Goal: Transaction & Acquisition: Purchase product/service

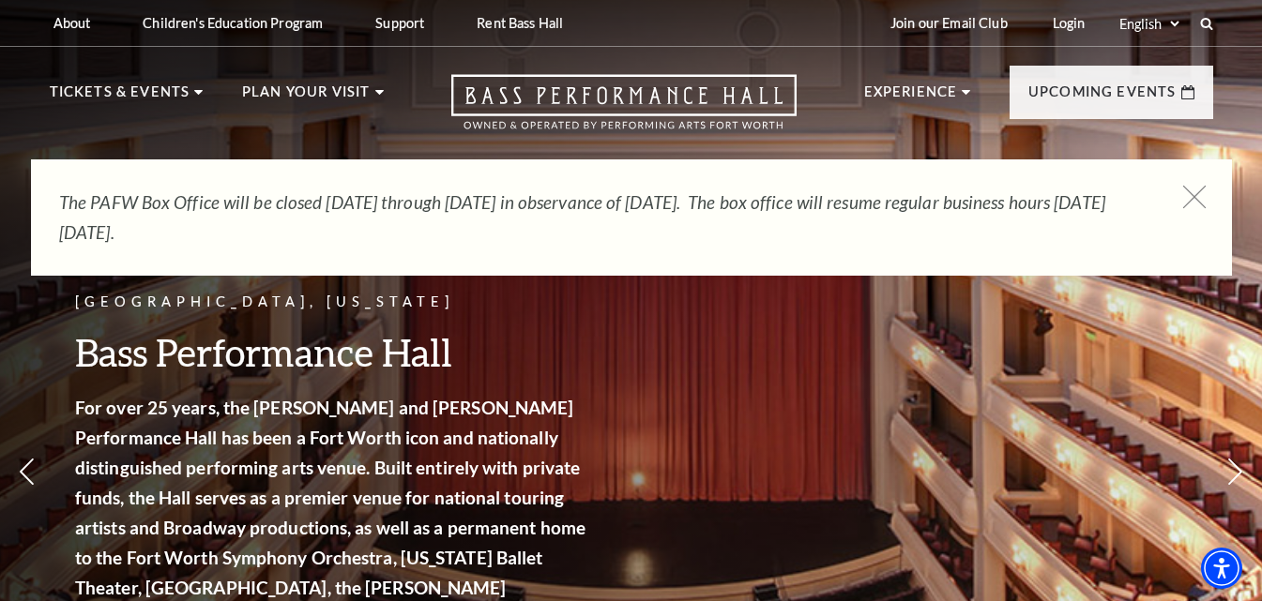
click at [1194, 193] on icon at bounding box center [1193, 197] width 23 height 23
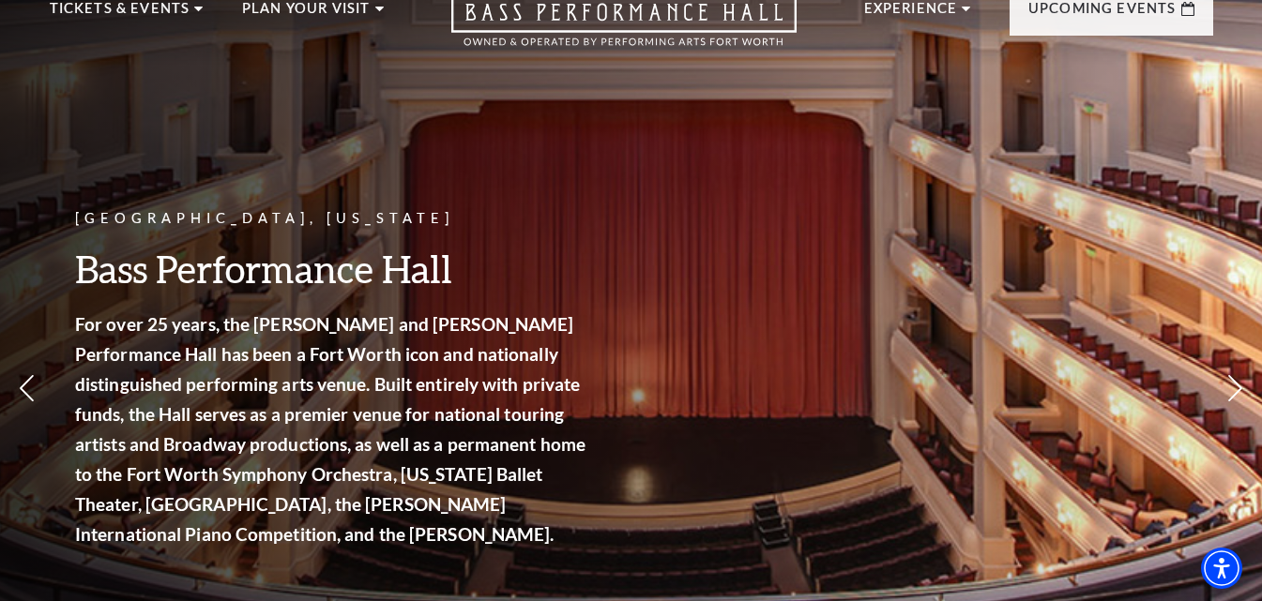
scroll to position [98, 0]
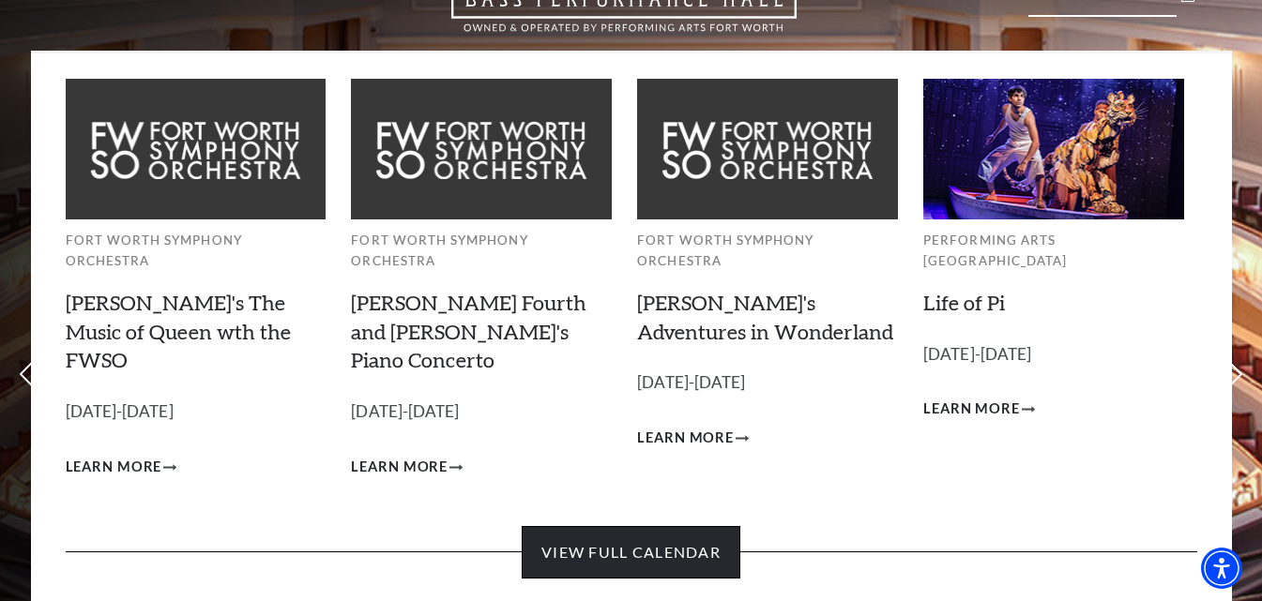
click at [647, 526] on link "View Full Calendar" at bounding box center [631, 552] width 219 height 53
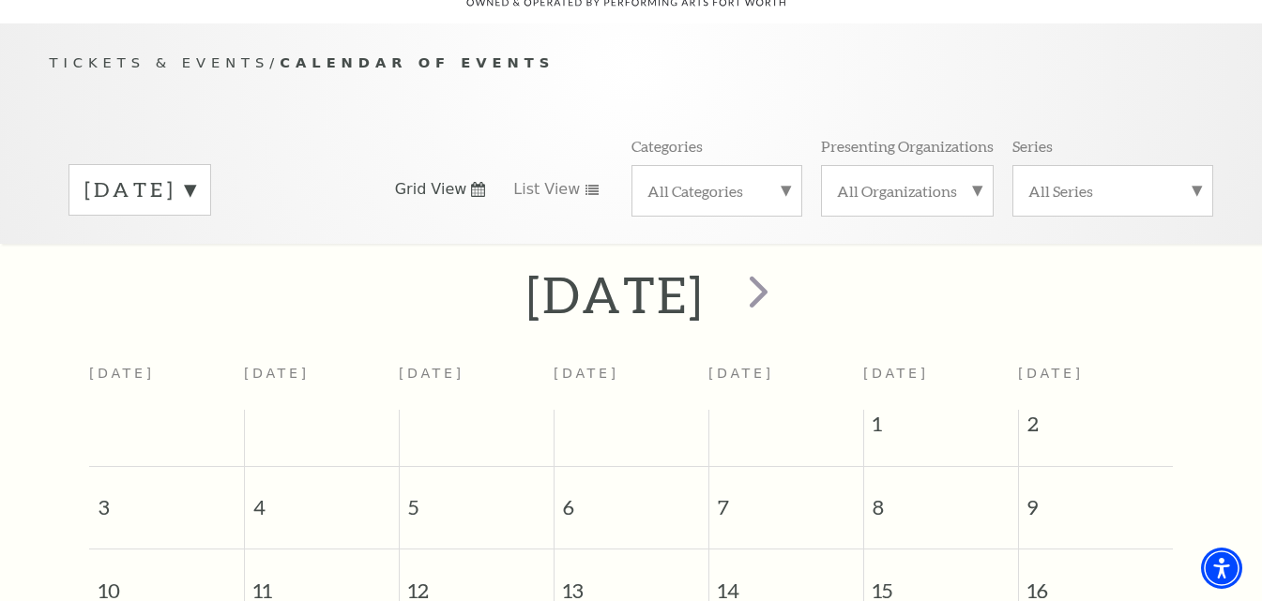
scroll to position [179, 0]
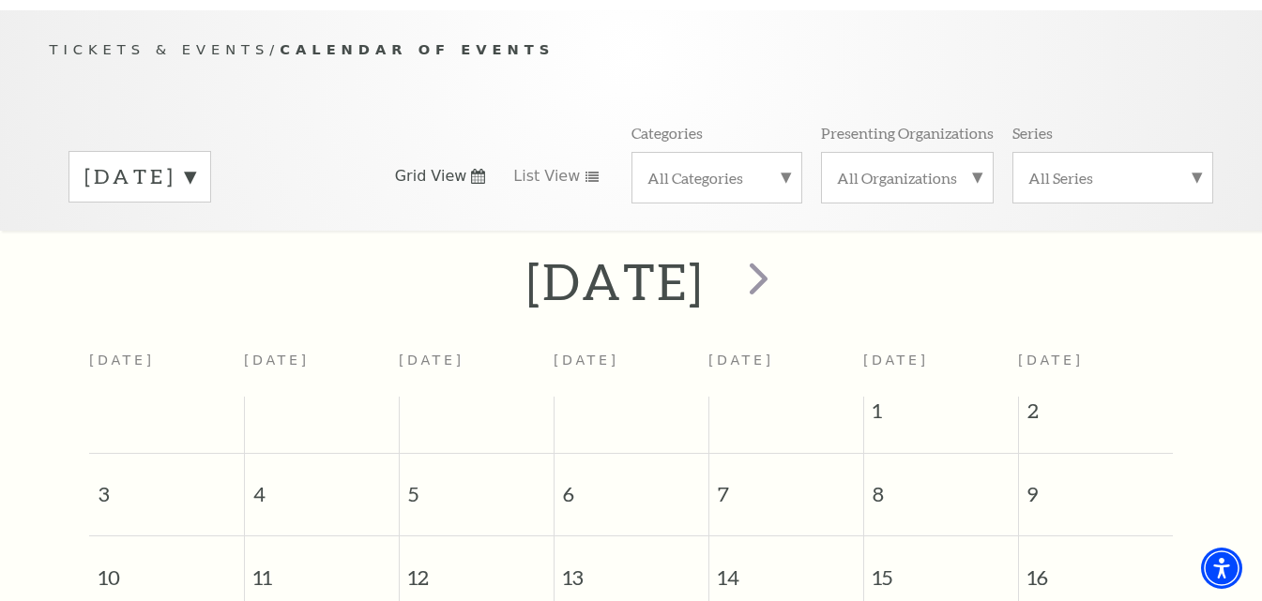
click at [788, 152] on div "All Categories" at bounding box center [716, 178] width 171 height 52
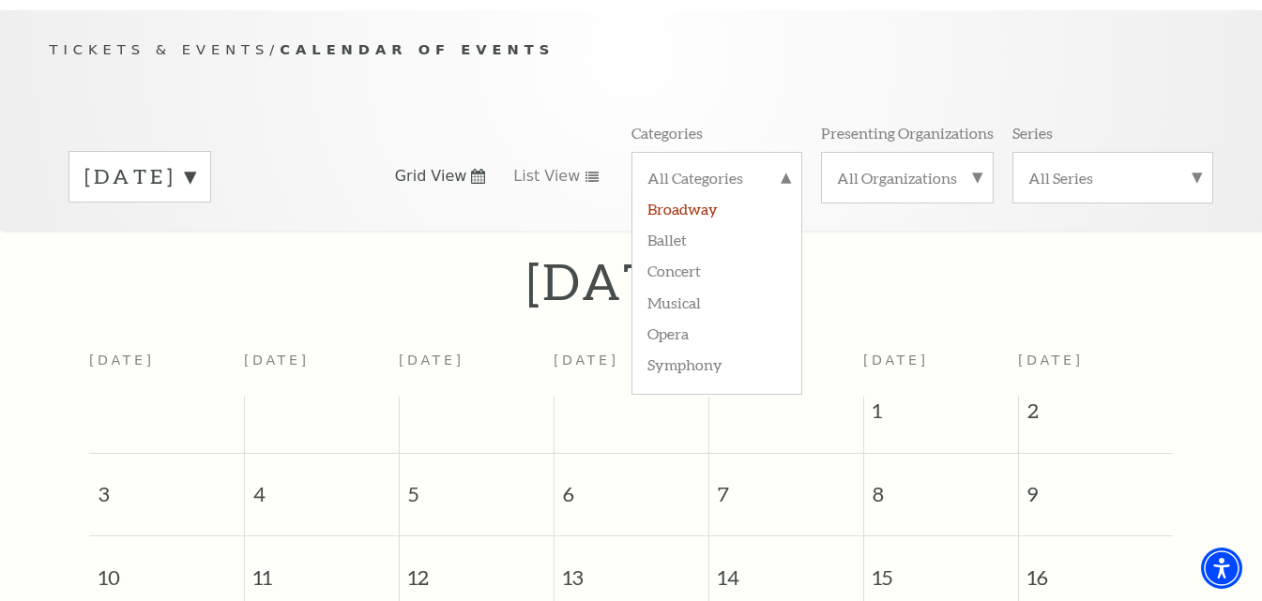
click at [686, 192] on label "Broadway" at bounding box center [716, 207] width 139 height 31
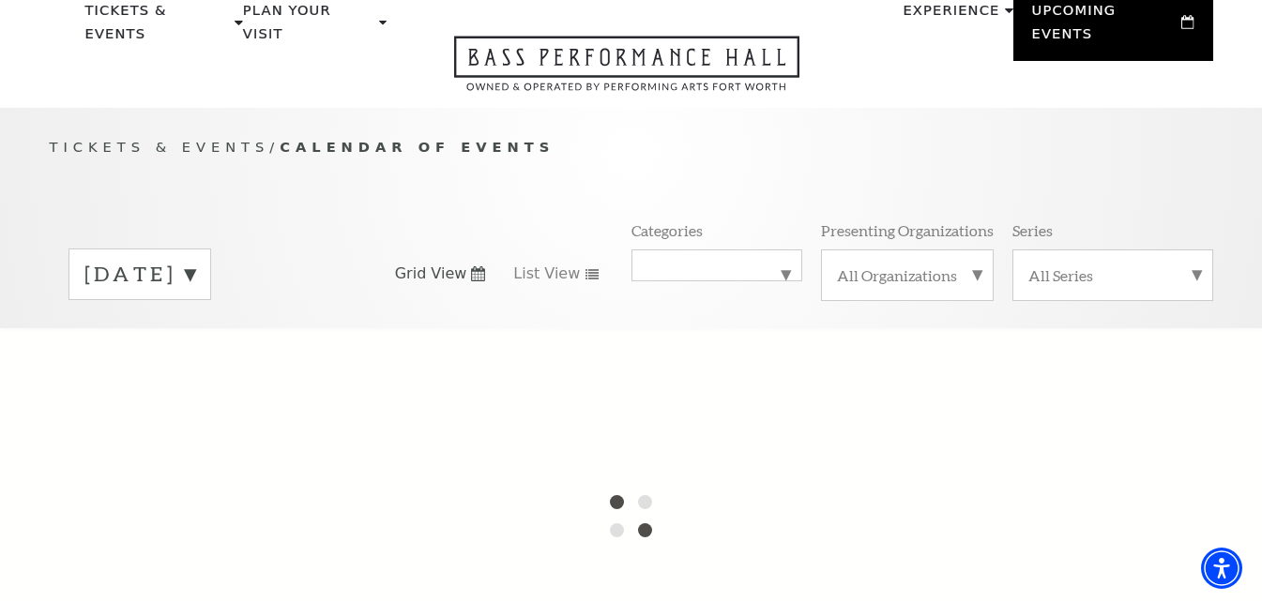
scroll to position [54, 0]
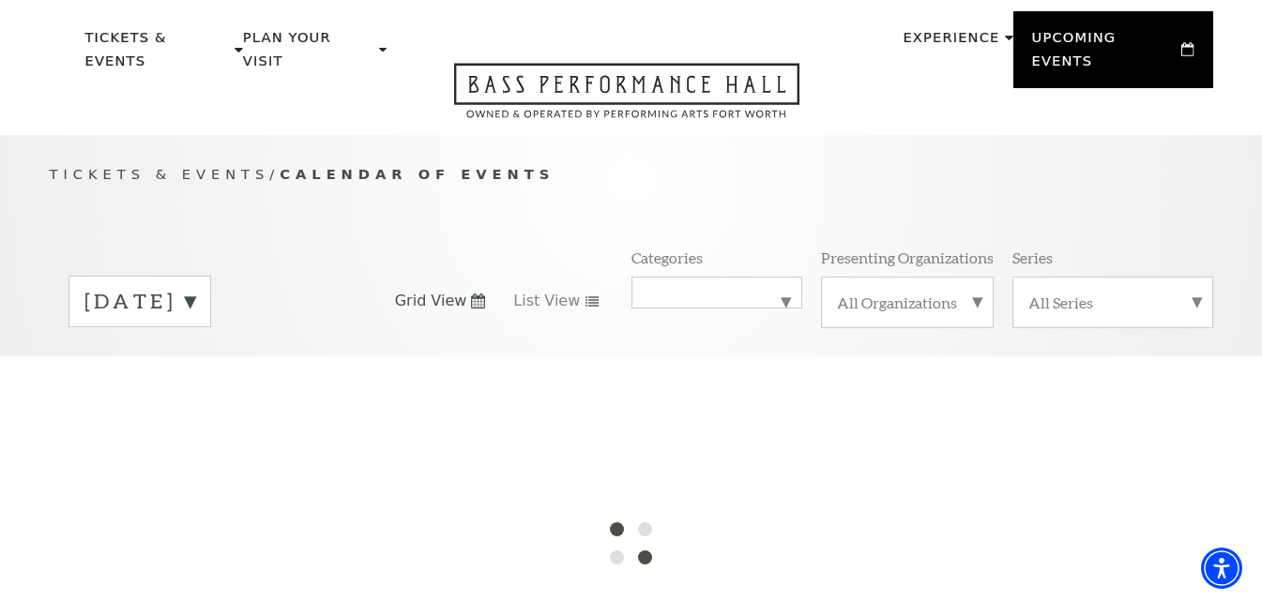
click at [195, 287] on label "August 2025" at bounding box center [139, 301] width 111 height 29
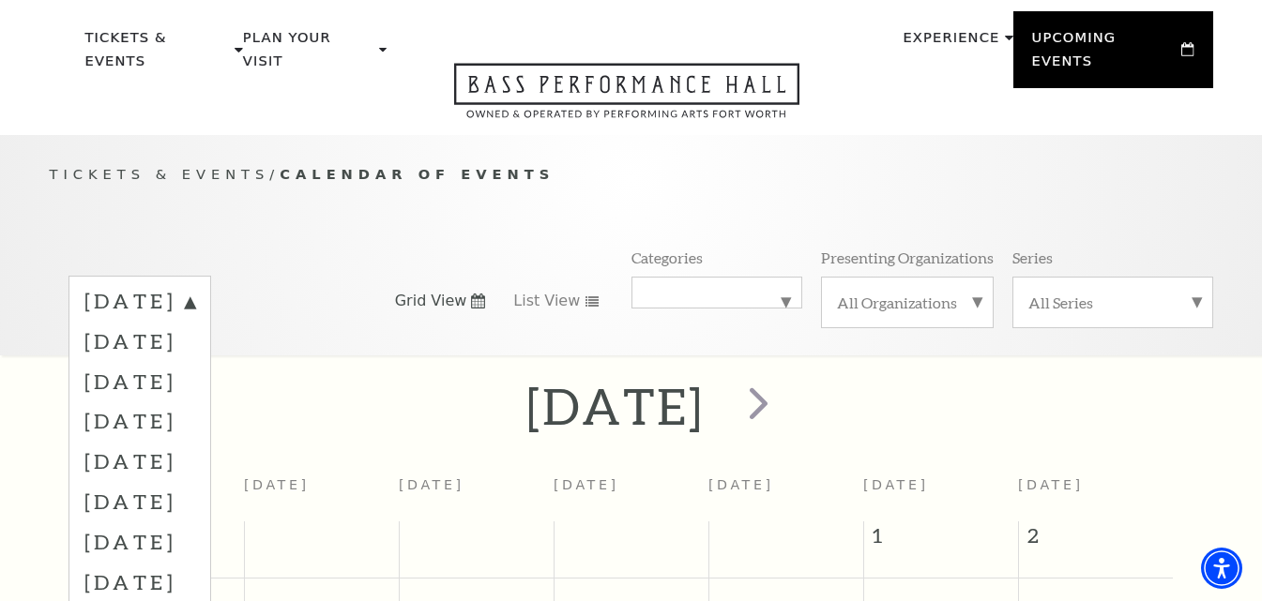
scroll to position [166, 0]
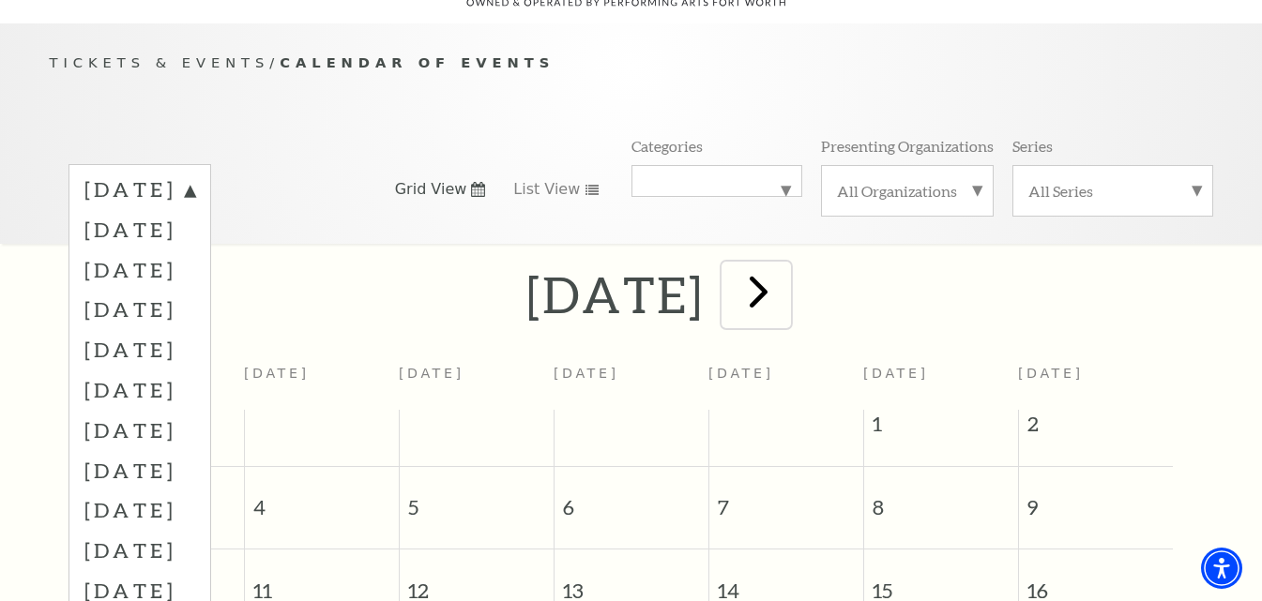
click at [785, 268] on span "next" at bounding box center [758, 291] width 53 height 53
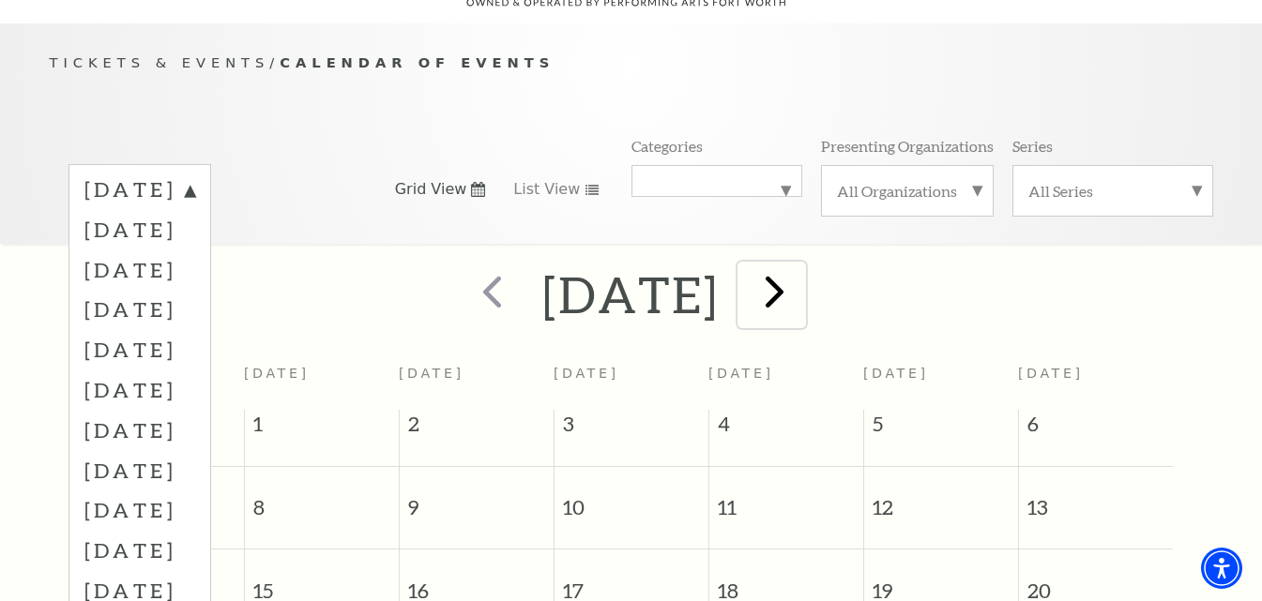
click at [801, 275] on span "next" at bounding box center [774, 291] width 53 height 53
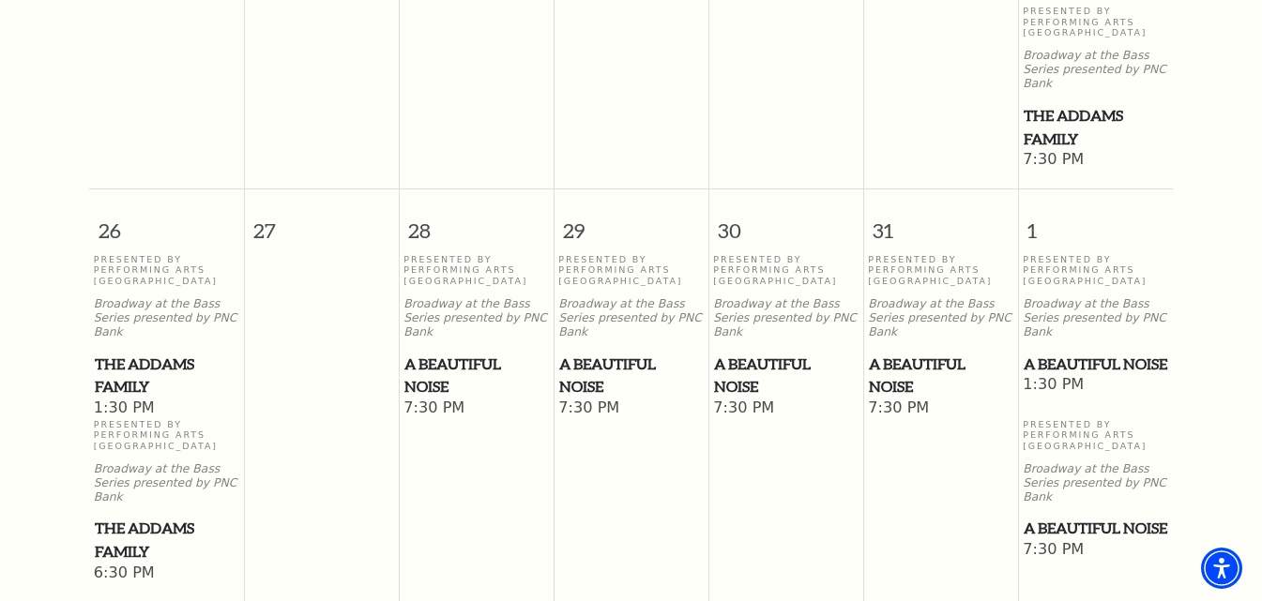
scroll to position [1319, 0]
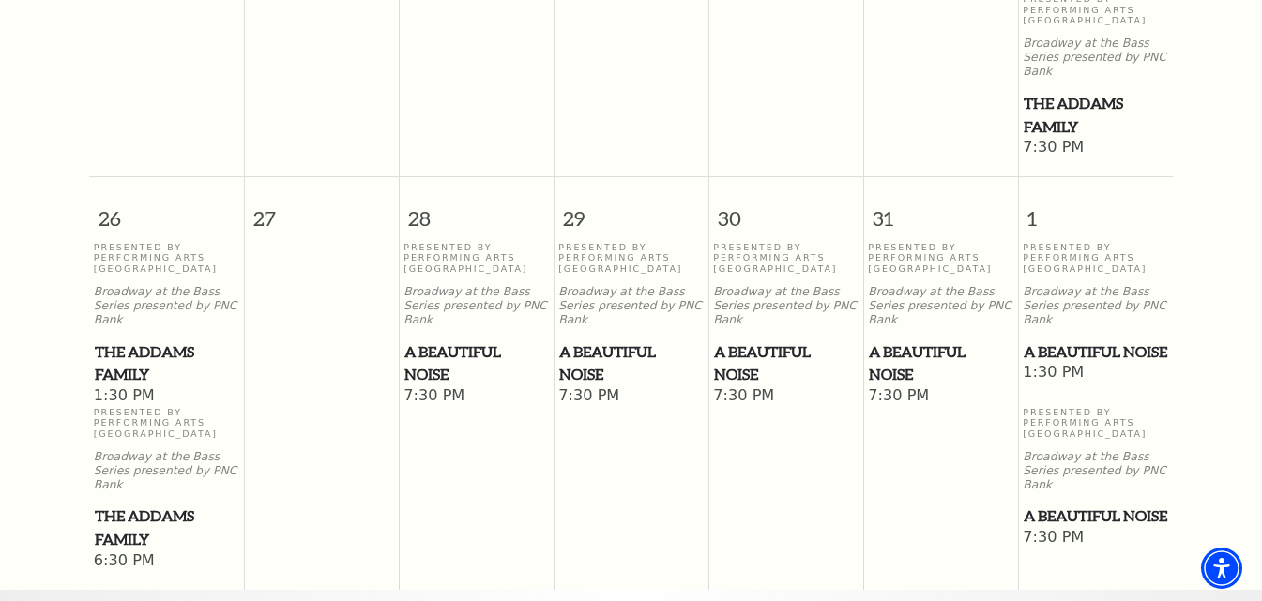
click at [1078, 340] on span "A Beautiful Noise" at bounding box center [1095, 351] width 144 height 23
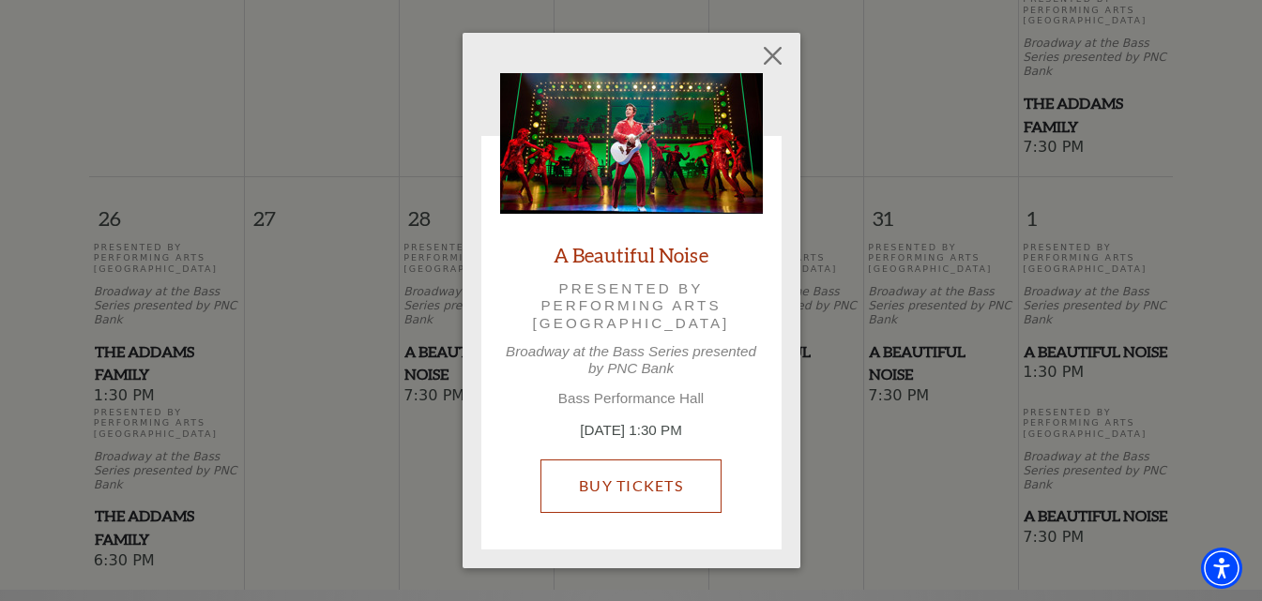
click at [591, 463] on link "Buy Tickets" at bounding box center [630, 486] width 181 height 53
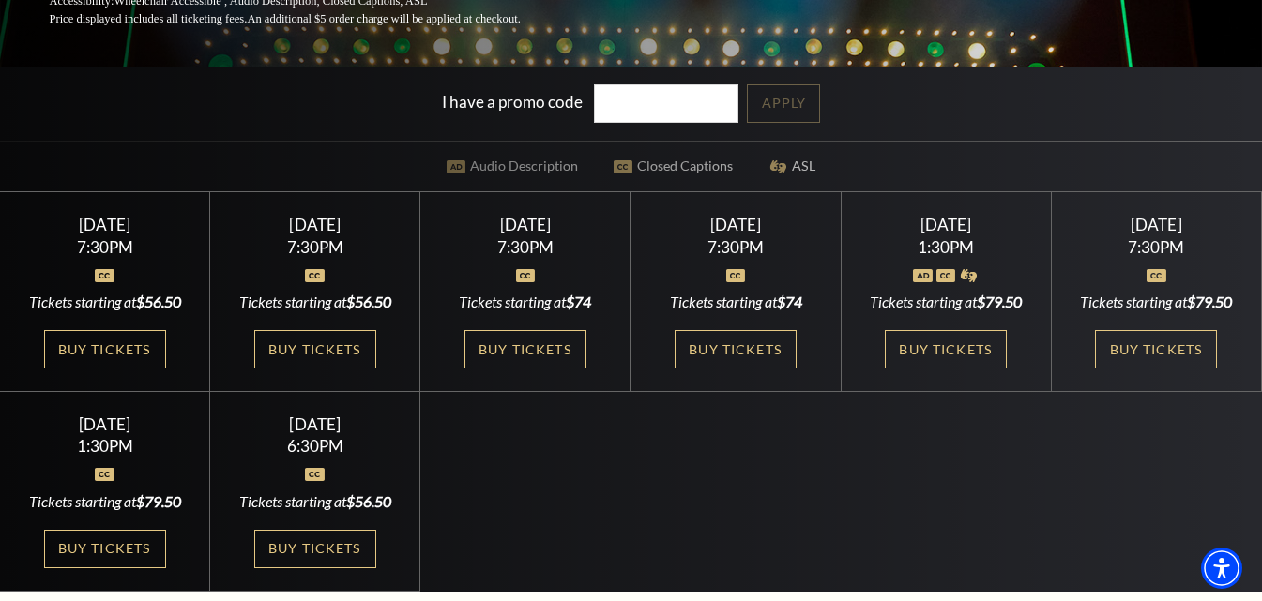
scroll to position [412, 0]
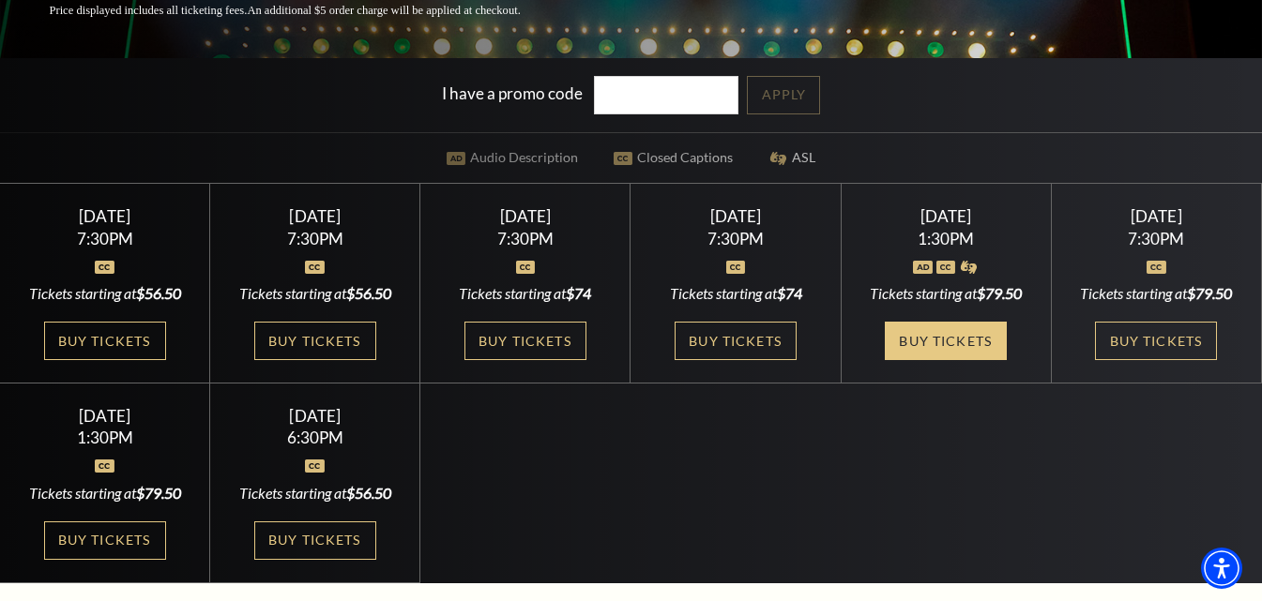
click at [920, 339] on link "Buy Tickets" at bounding box center [946, 341] width 122 height 38
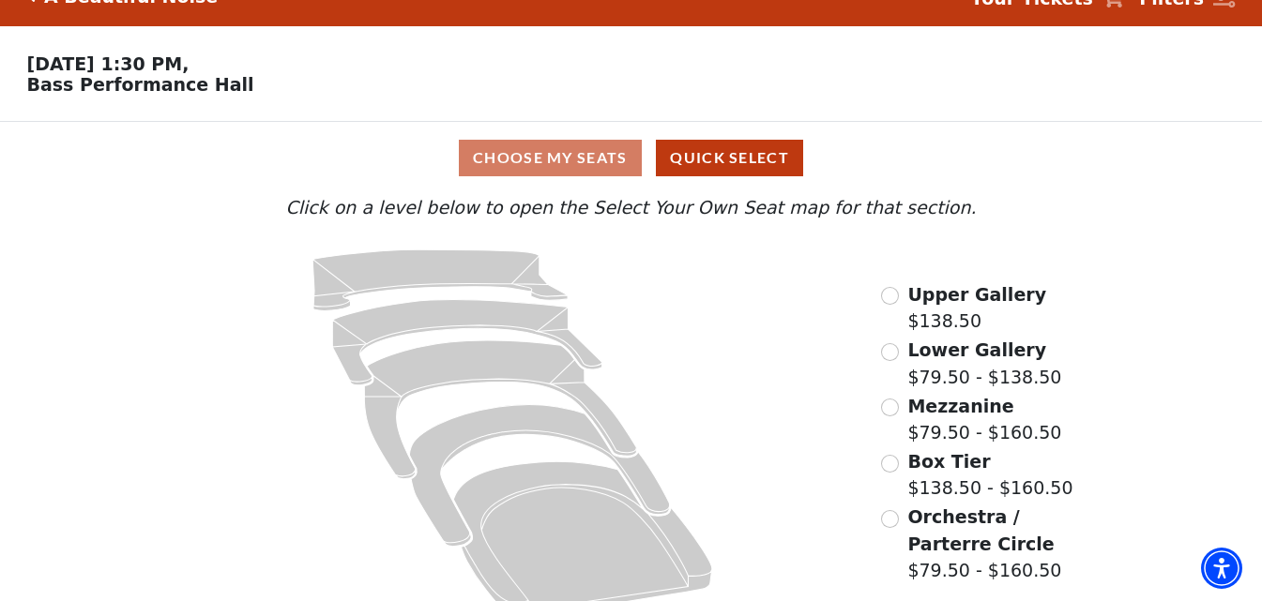
scroll to position [69, 0]
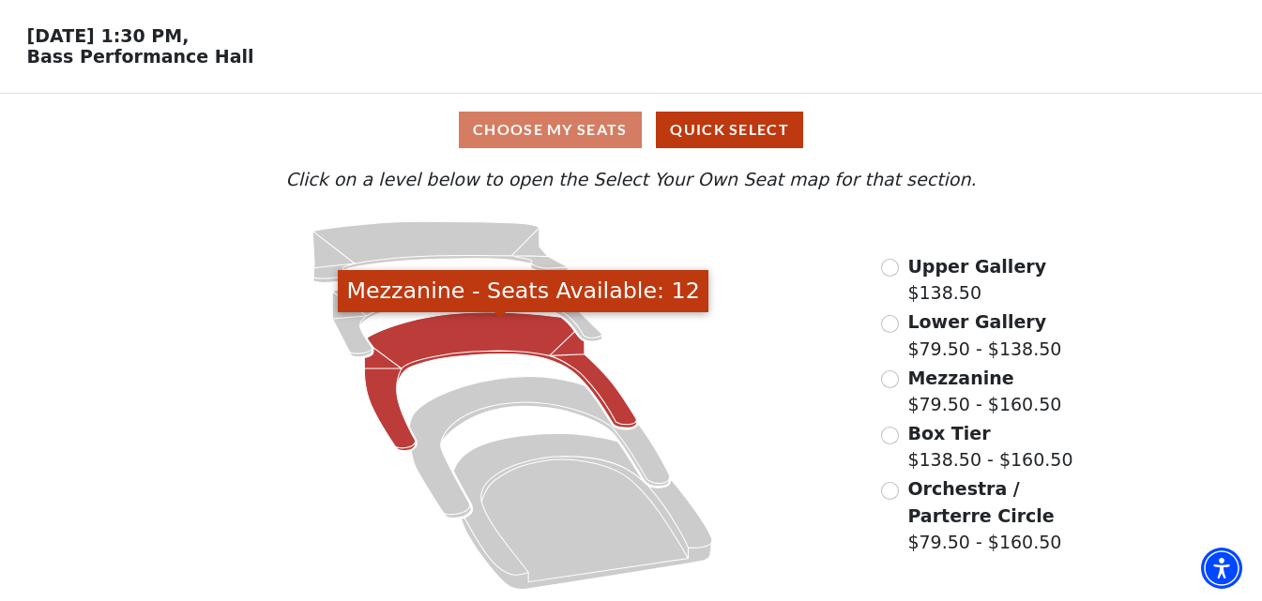
click at [483, 329] on icon "Mezzanine - Seats Available: 12" at bounding box center [501, 381] width 272 height 139
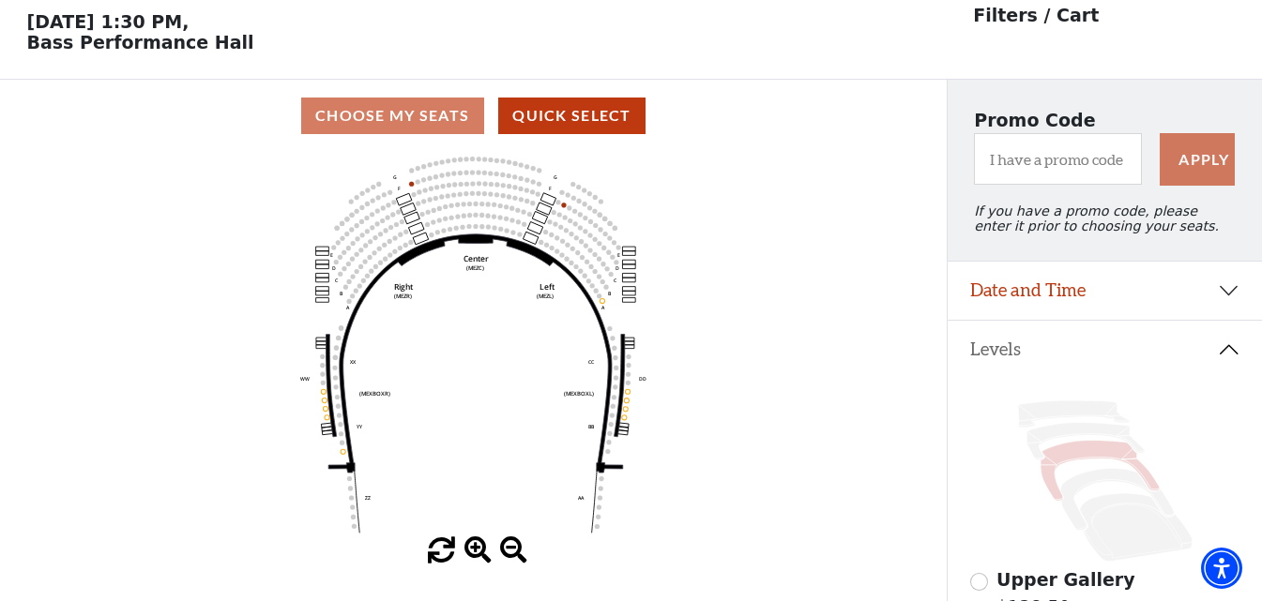
scroll to position [87, 0]
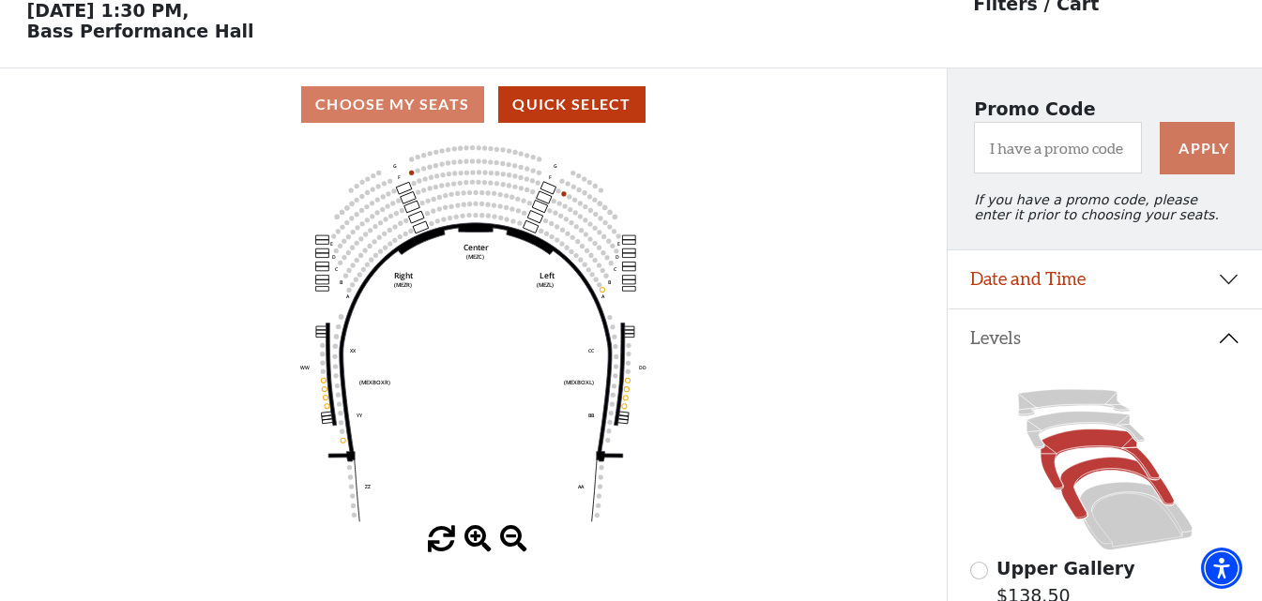
click at [1105, 476] on icon at bounding box center [1116, 489] width 113 height 62
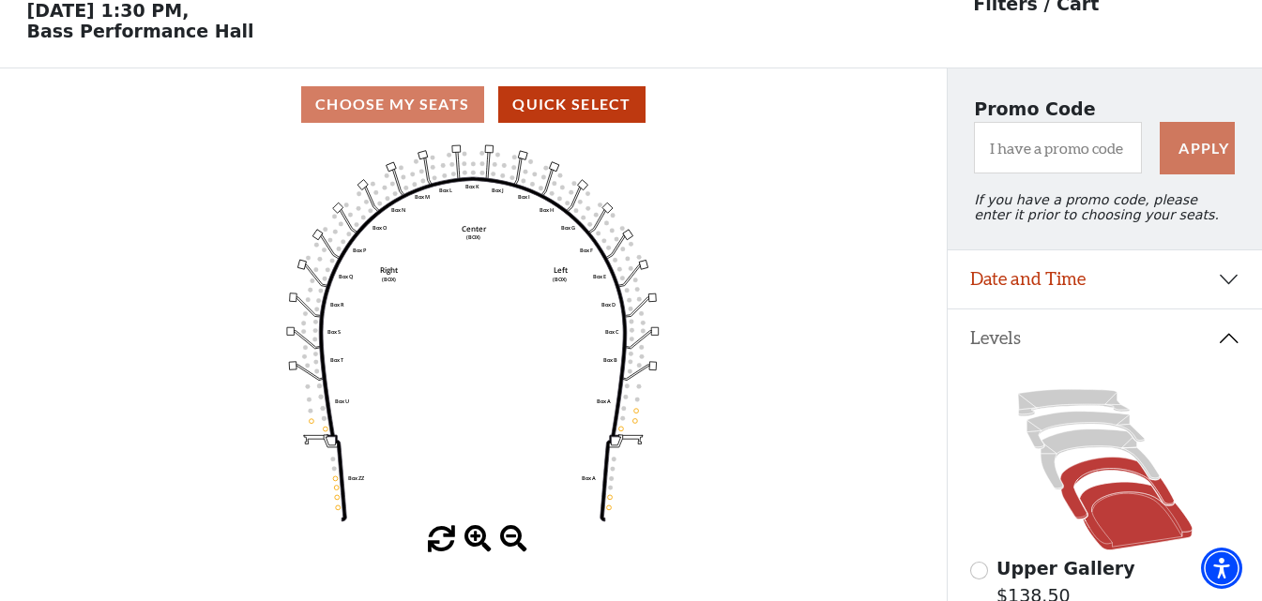
click at [1108, 533] on icon at bounding box center [1135, 516] width 113 height 68
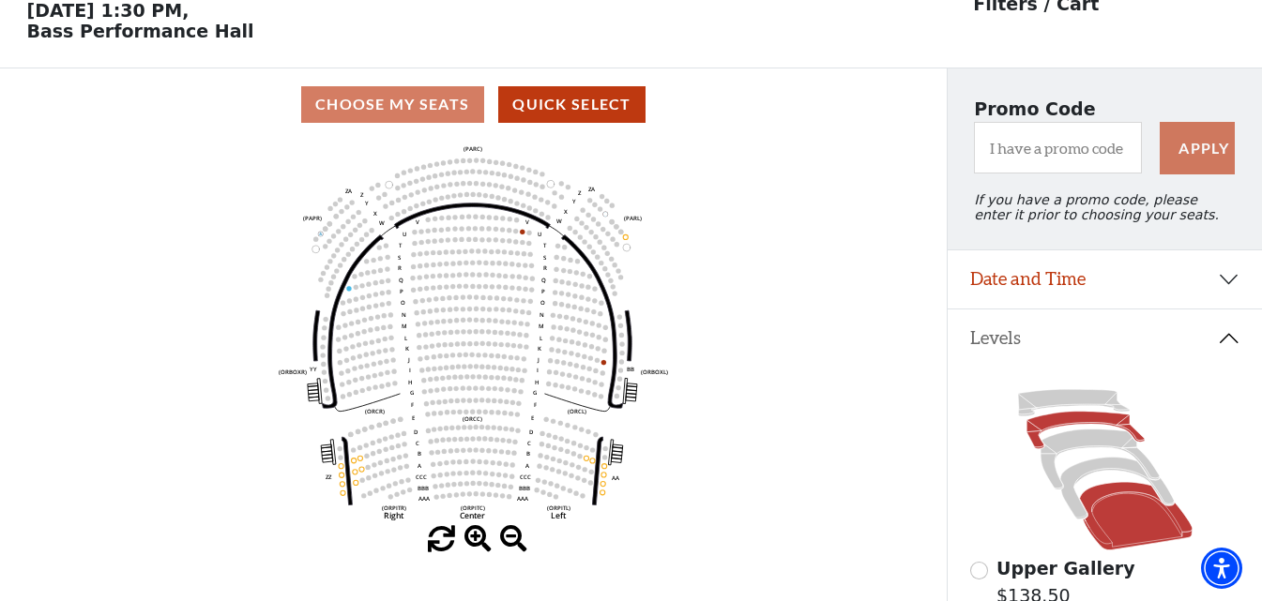
click at [1092, 432] on icon at bounding box center [1084, 431] width 117 height 38
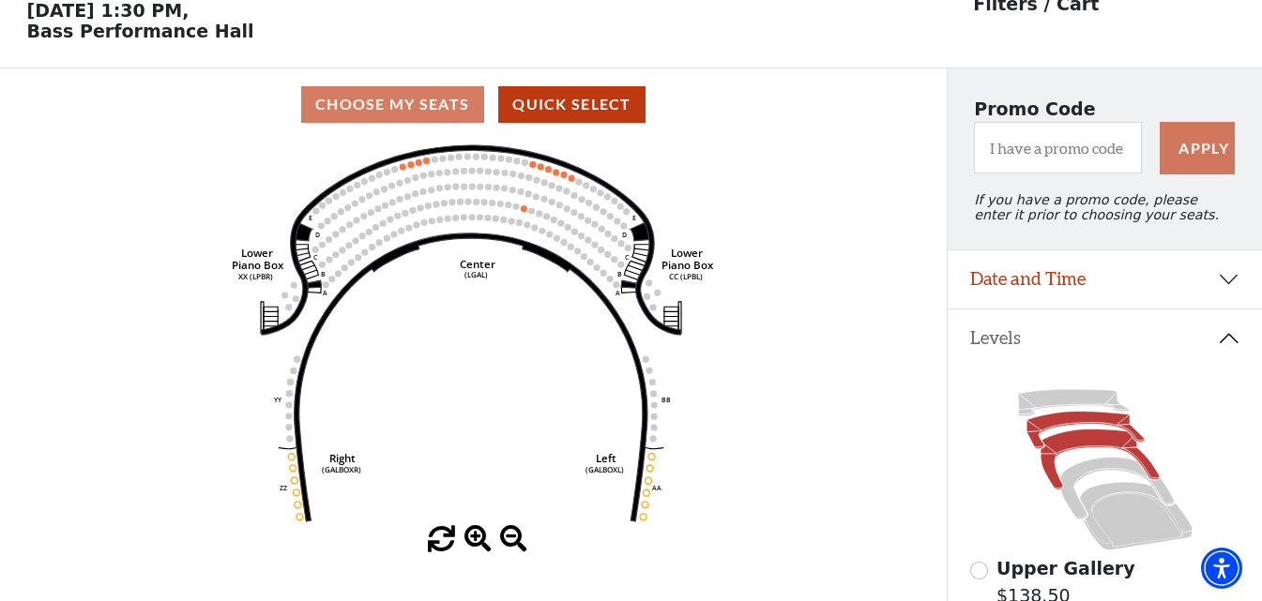
click at [1094, 455] on icon at bounding box center [1099, 460] width 119 height 60
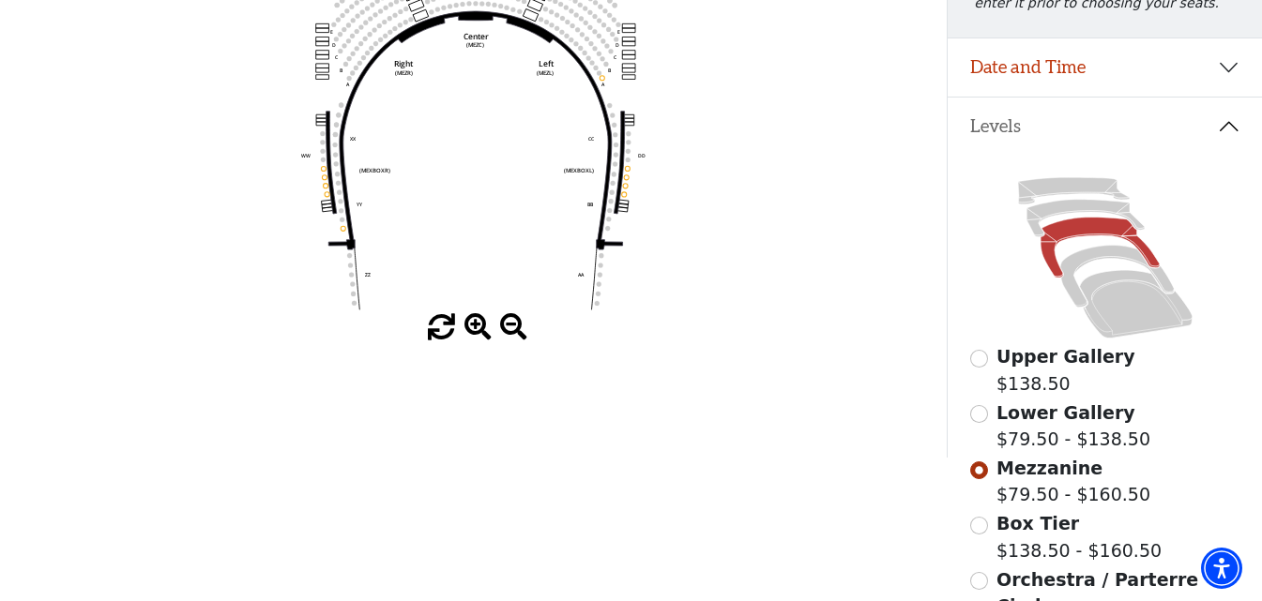
scroll to position [295, 0]
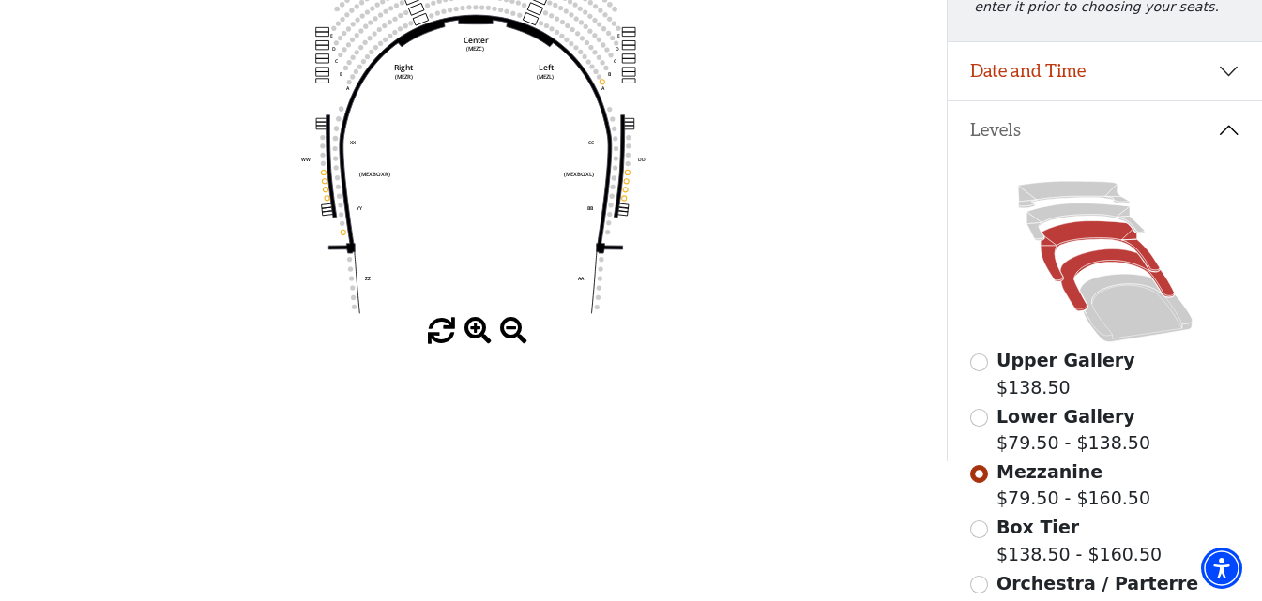
click at [1104, 266] on icon at bounding box center [1116, 280] width 113 height 62
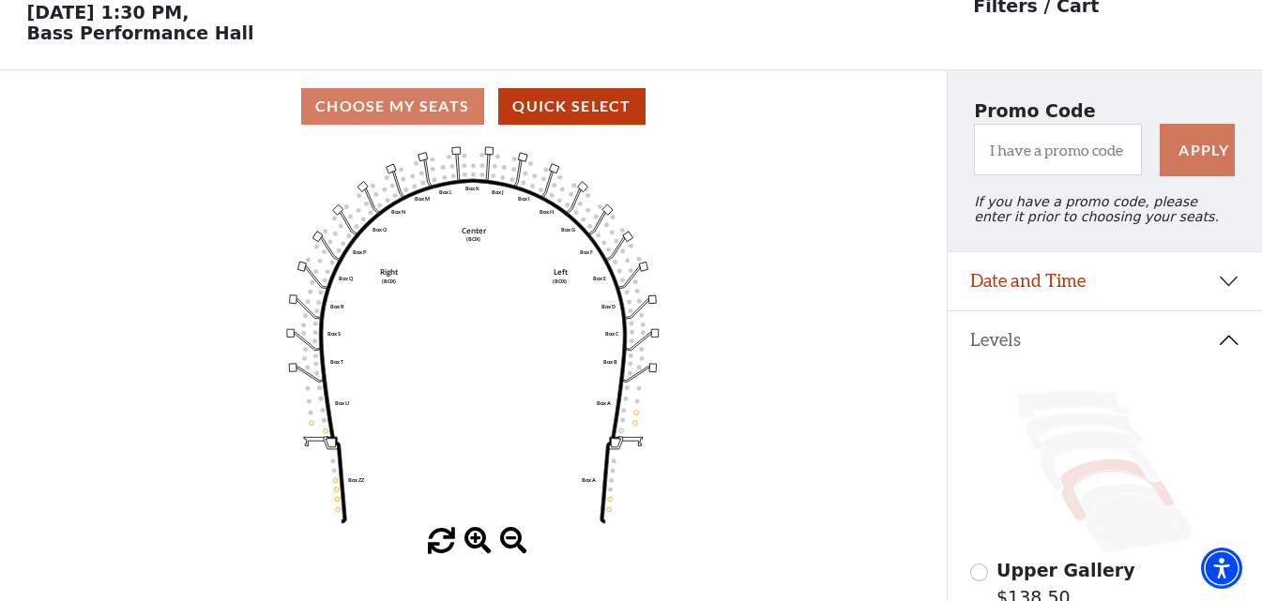
scroll to position [87, 0]
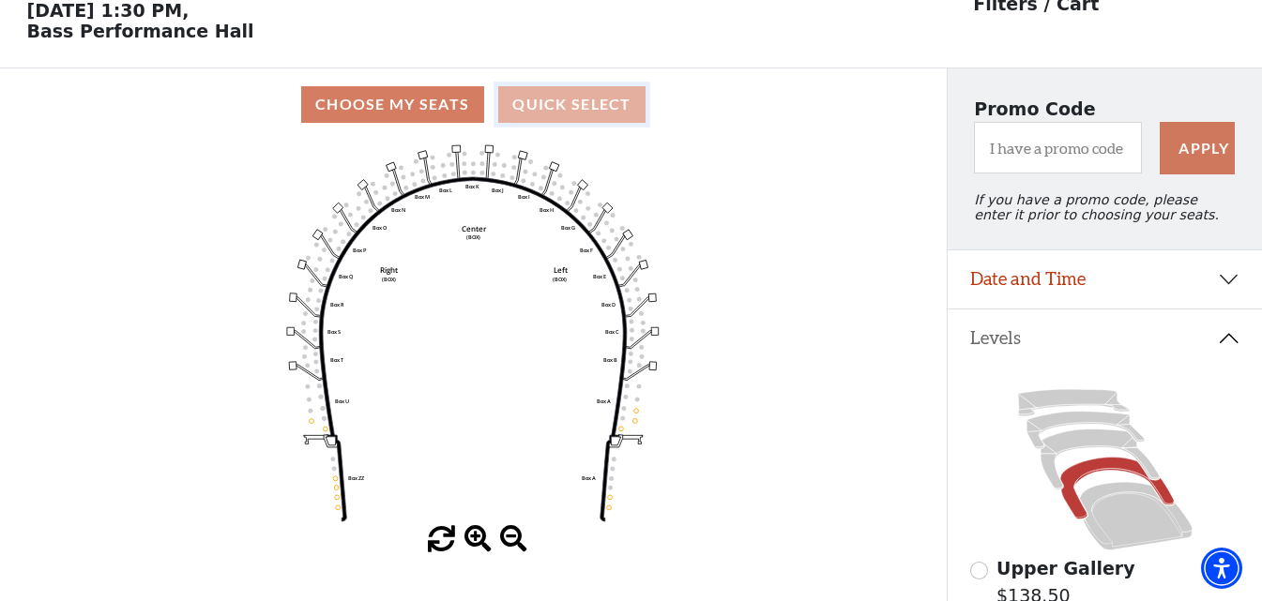
click at [556, 106] on button "Quick Select" at bounding box center [571, 104] width 147 height 37
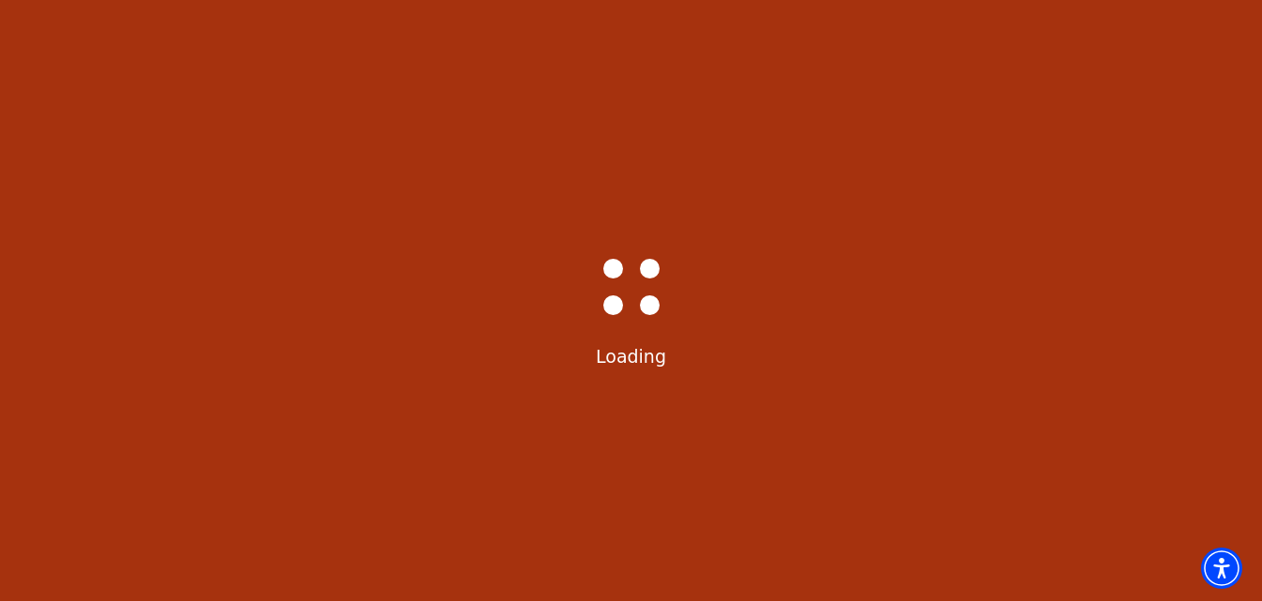
scroll to position [0, 0]
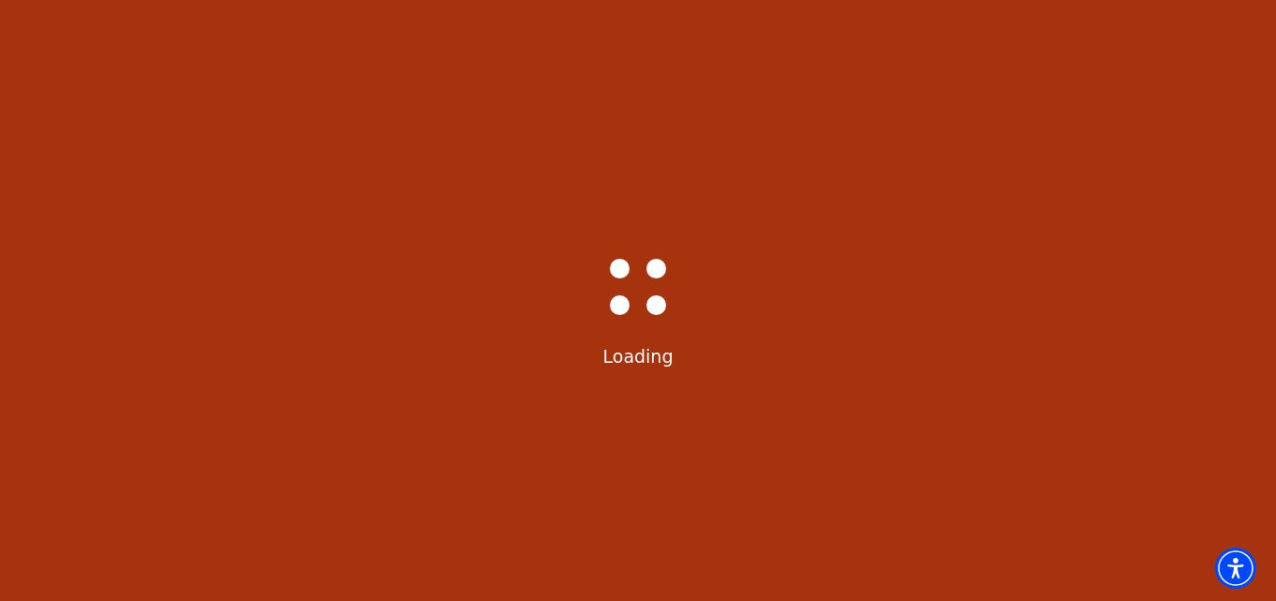
select select "6224"
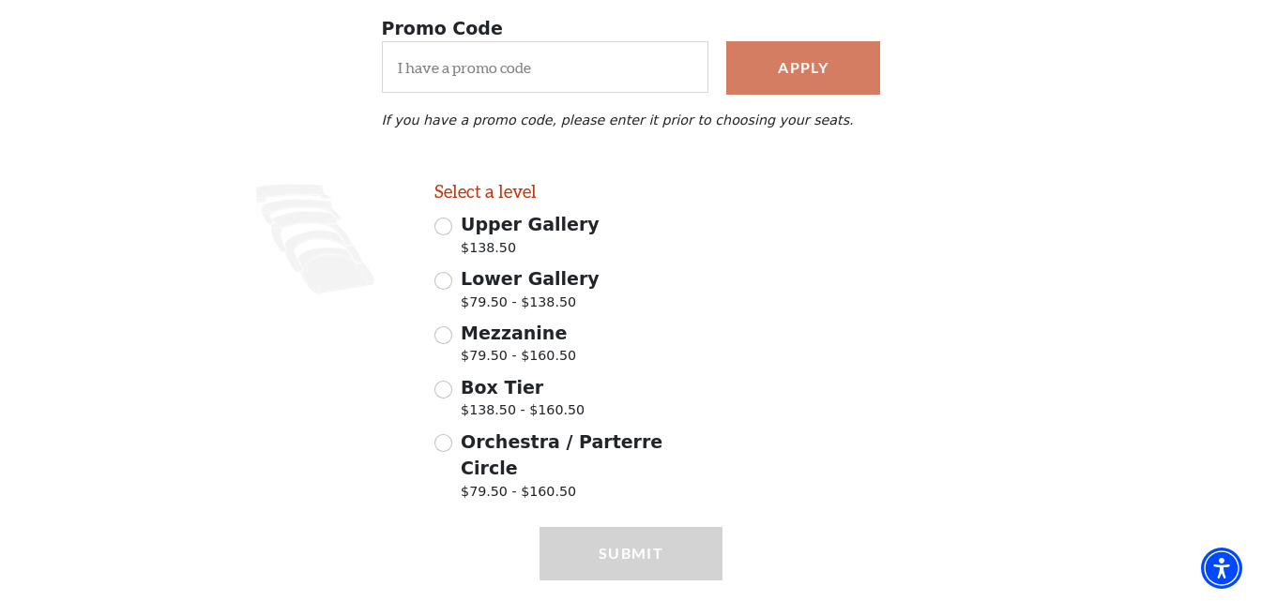
scroll to position [366, 0]
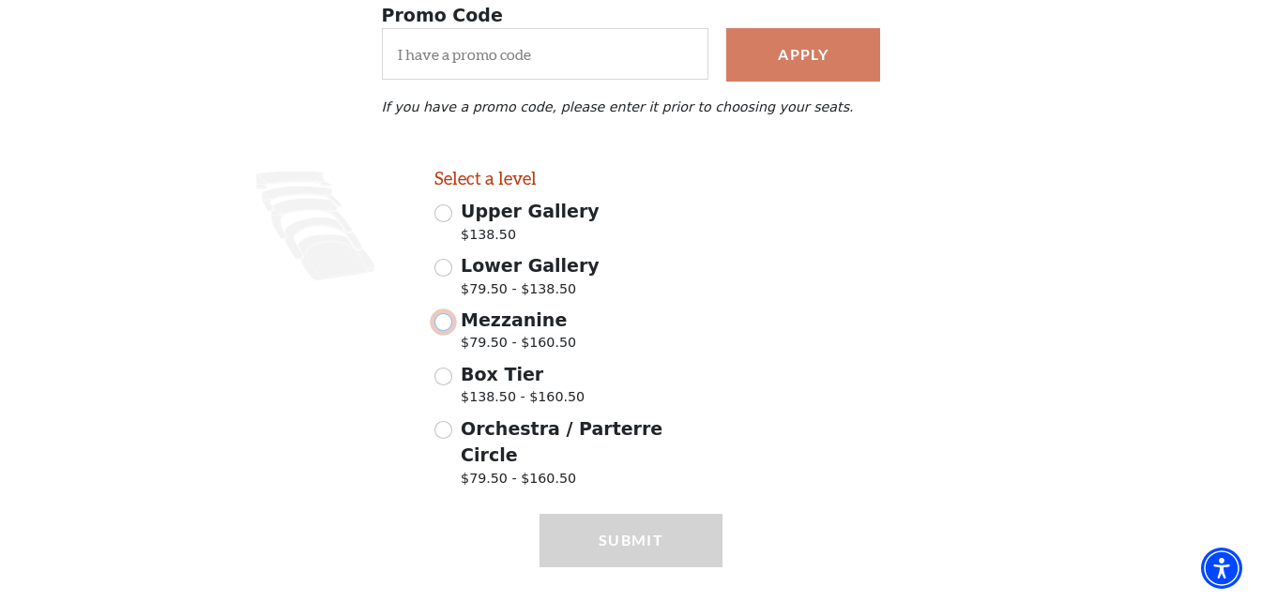
click at [440, 330] on input "Mezzanine $79.50 - $160.50" at bounding box center [443, 322] width 18 height 18
radio input "true"
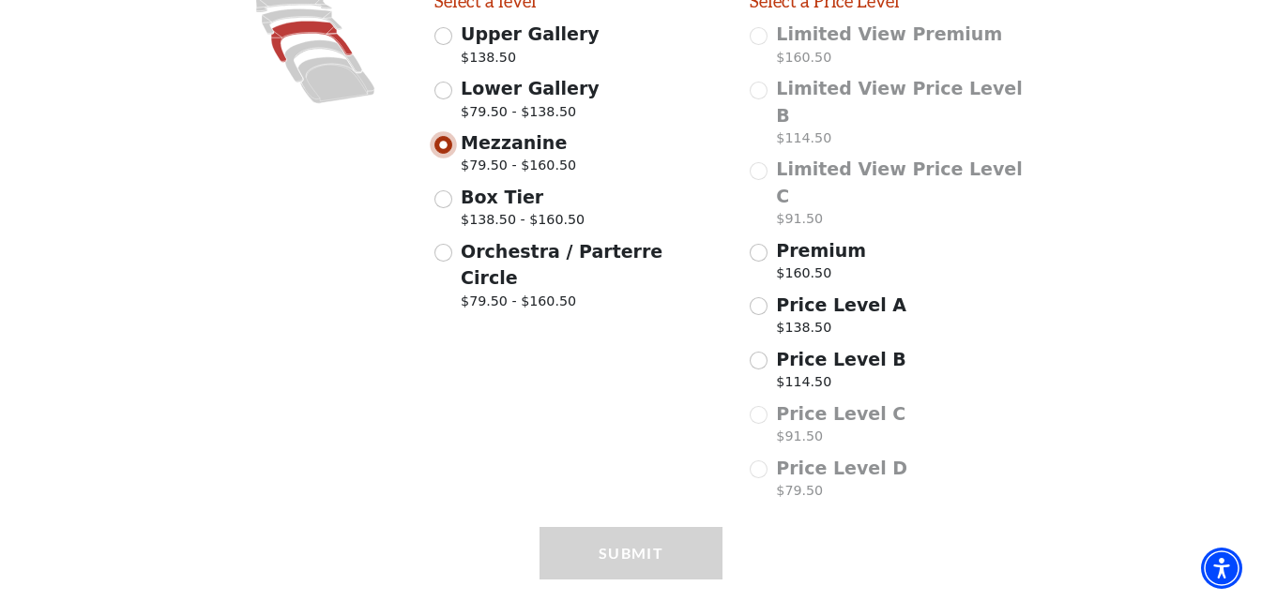
scroll to position [544, 0]
click at [755, 351] on input "Price Level B $114.50" at bounding box center [758, 360] width 18 height 18
radio input "true"
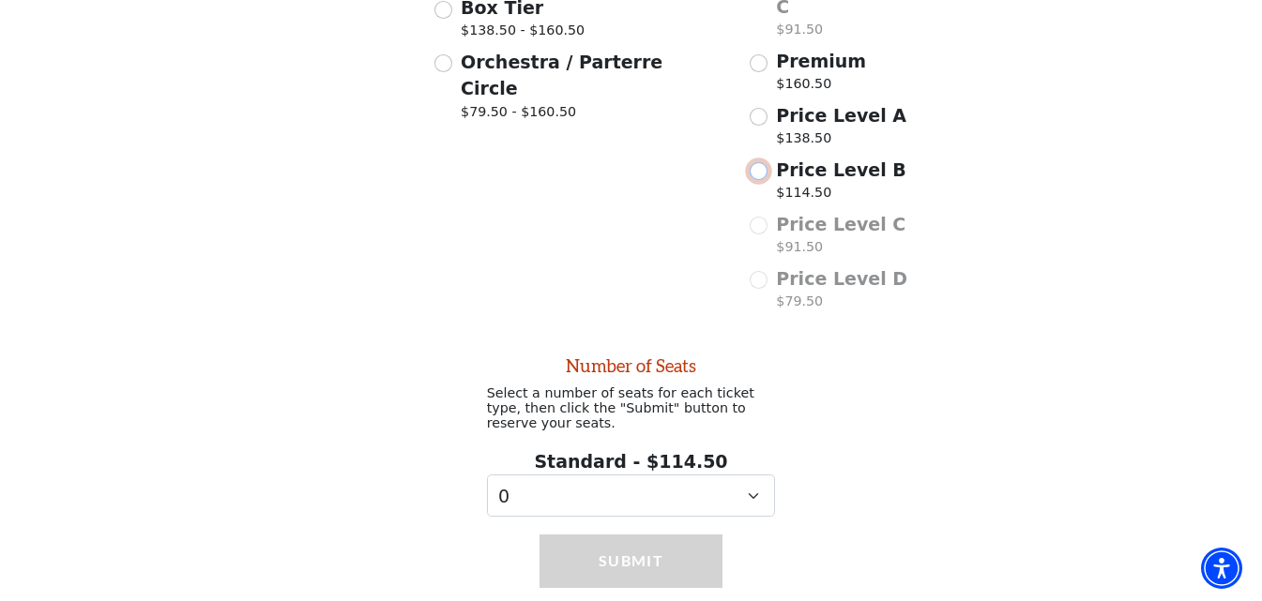
scroll to position [757, 0]
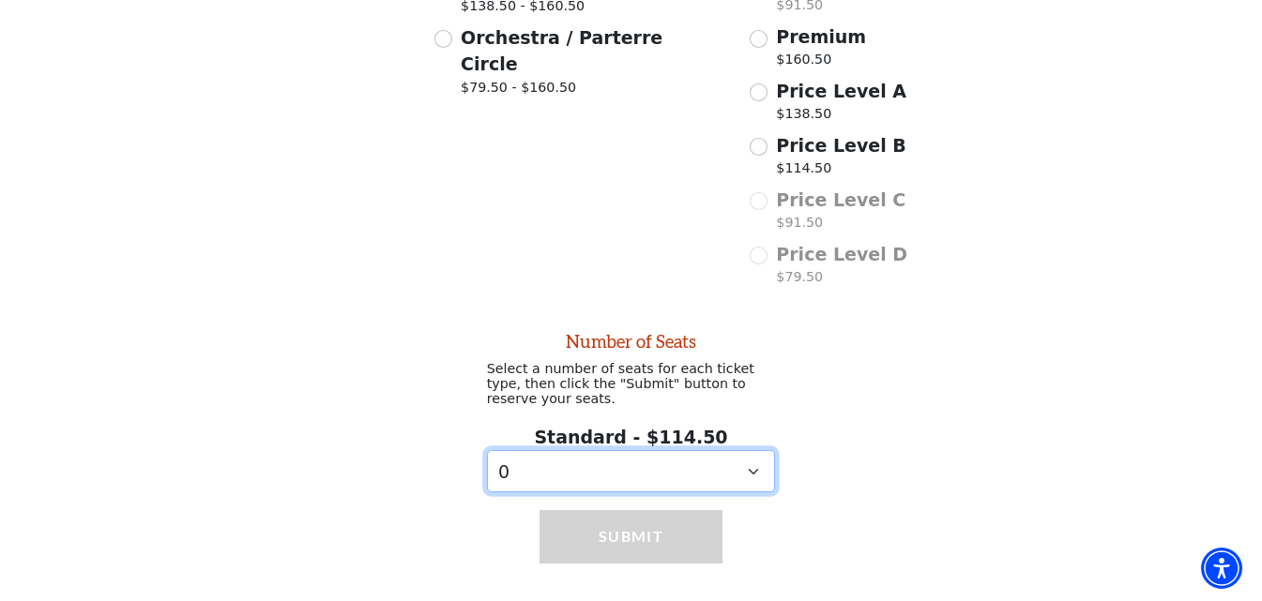
click at [751, 450] on select "0 1 2 3 4 5" at bounding box center [631, 471] width 289 height 42
select select "2"
click at [487, 450] on select "0 1 2 3 4 5" at bounding box center [631, 471] width 289 height 42
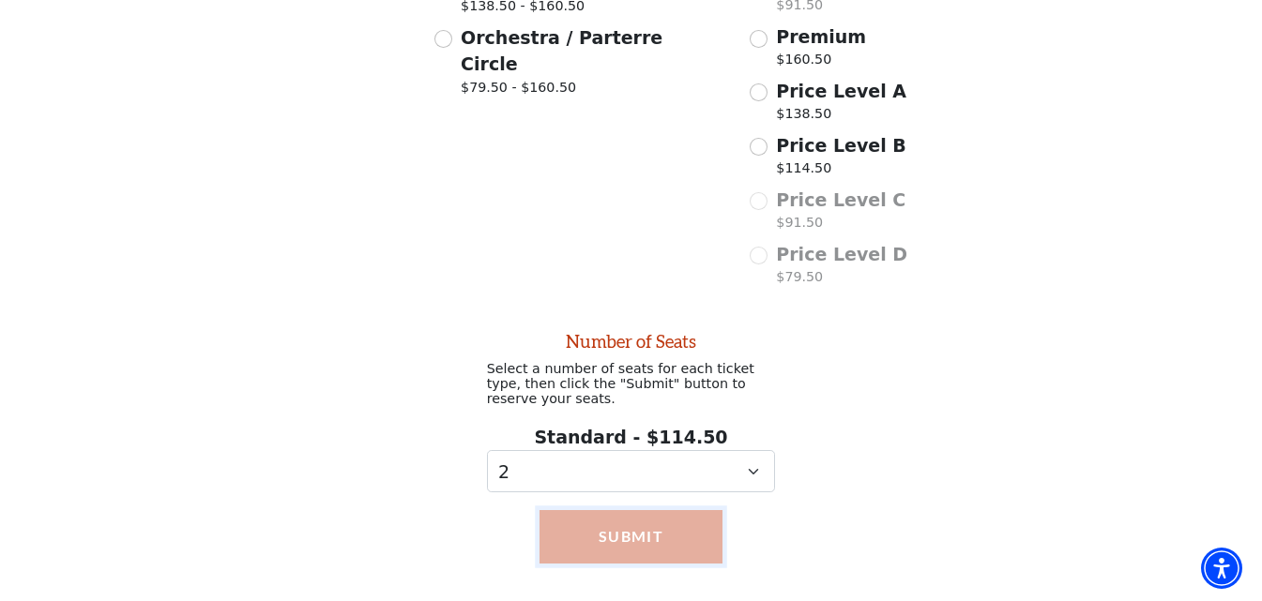
click at [633, 511] on button "Submit" at bounding box center [631, 536] width 184 height 53
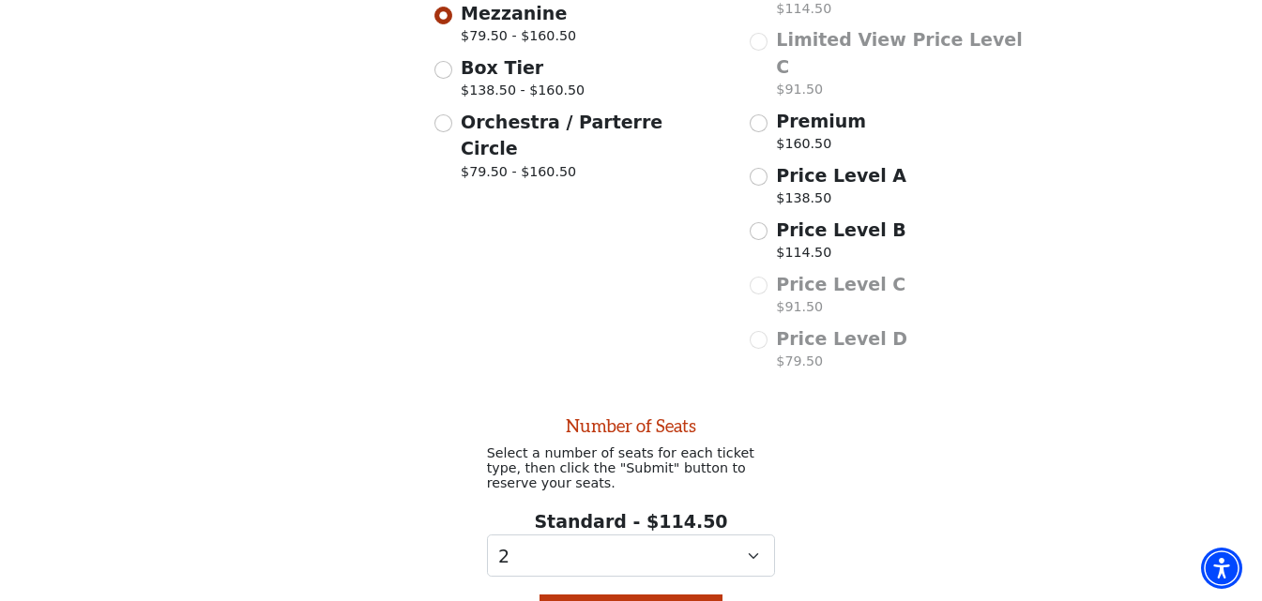
scroll to position [646, 0]
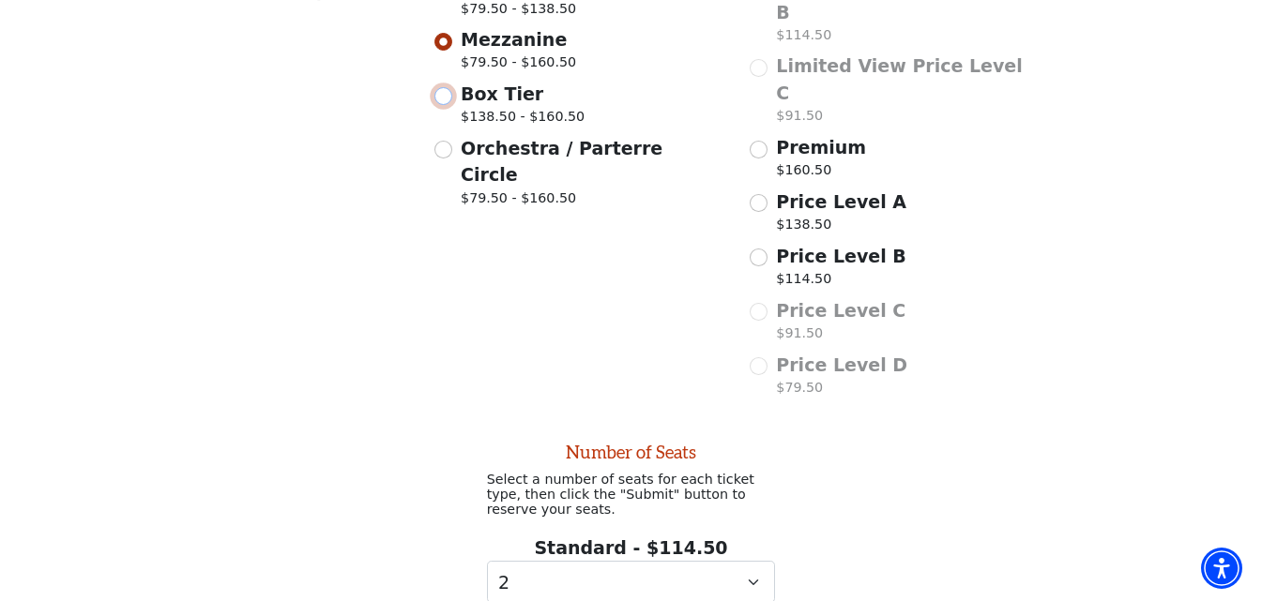
click at [444, 105] on input "Box Tier $138.50 - $160.50" at bounding box center [443, 96] width 18 height 18
radio input "true"
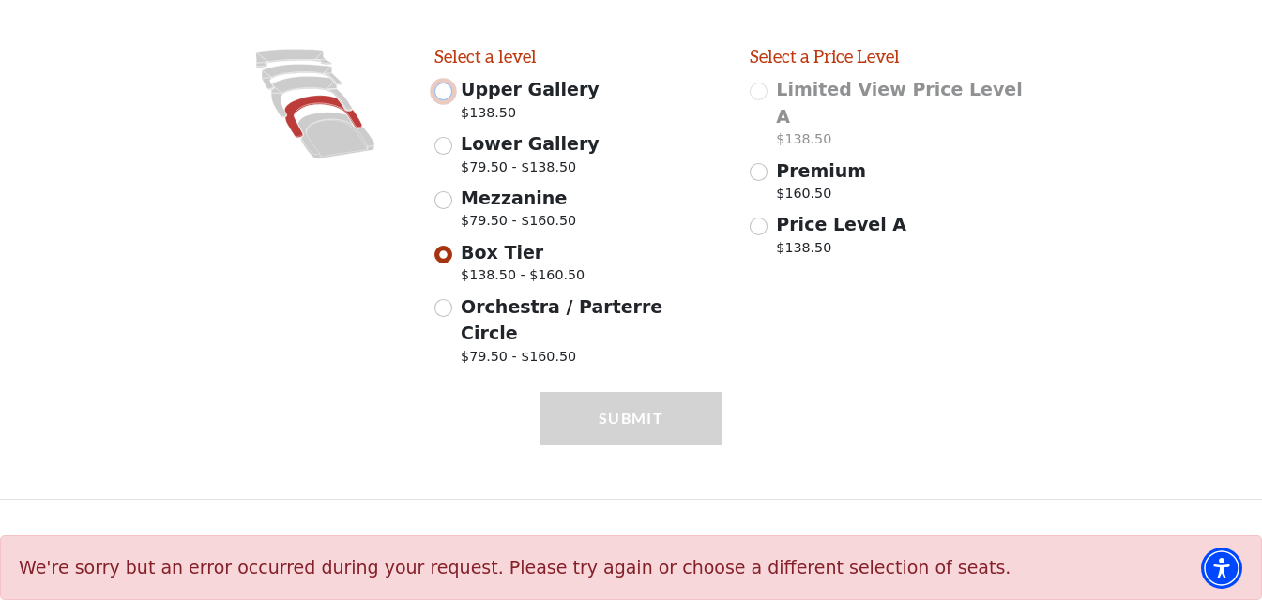
click at [447, 100] on input "Upper Gallery $138.50" at bounding box center [443, 92] width 18 height 18
radio input "true"
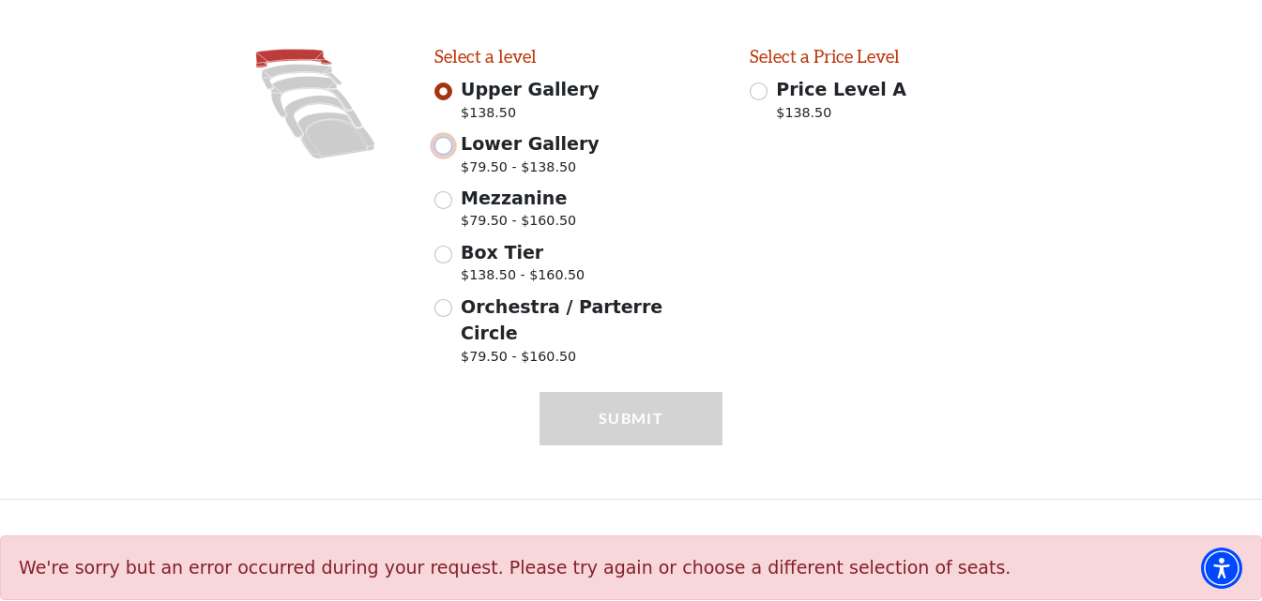
click at [445, 155] on input "Lower Gallery $79.50 - $138.50" at bounding box center [443, 146] width 18 height 18
radio input "true"
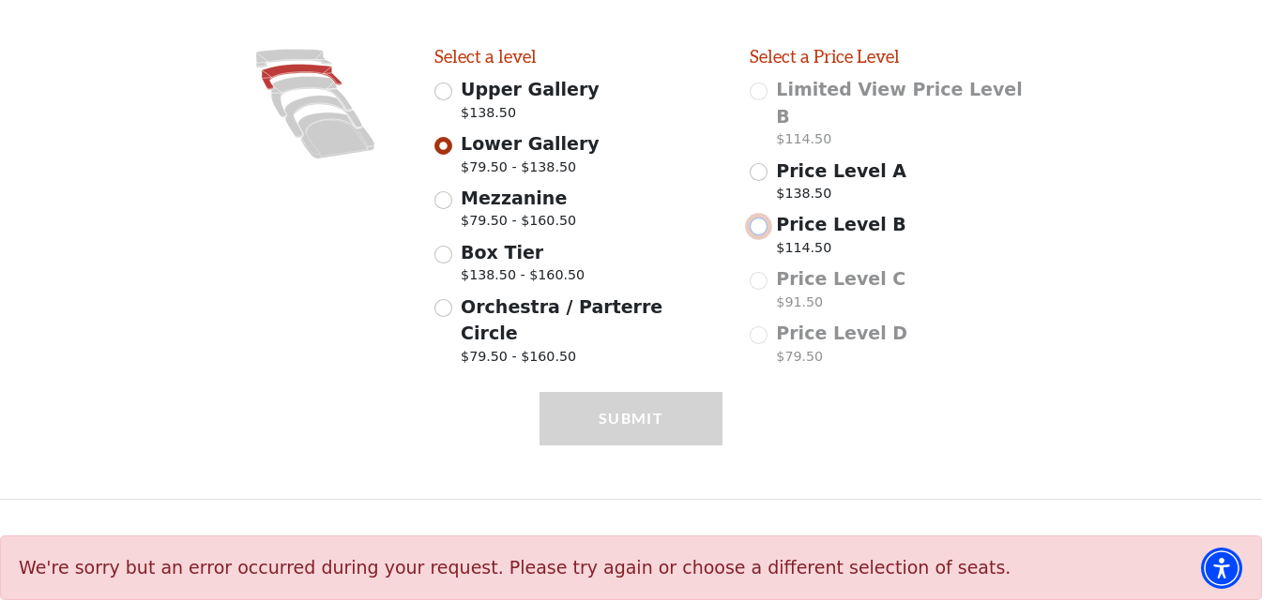
click at [760, 218] on input "Price Level B $114.50" at bounding box center [758, 227] width 18 height 18
radio input "true"
select select "2"
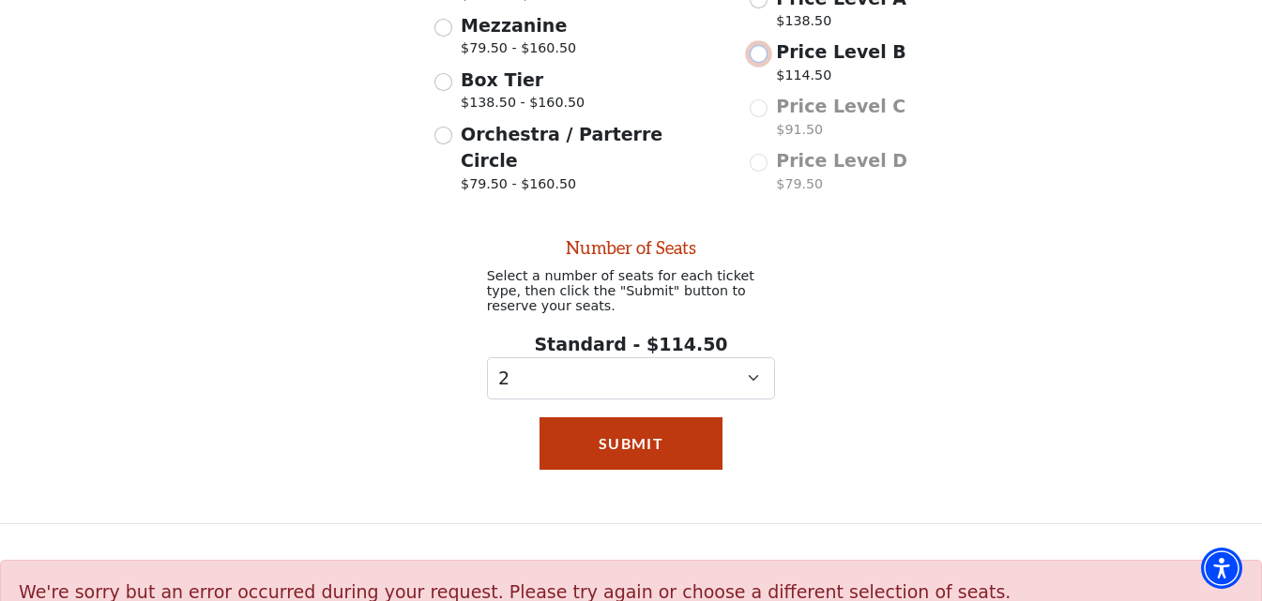
scroll to position [693, 0]
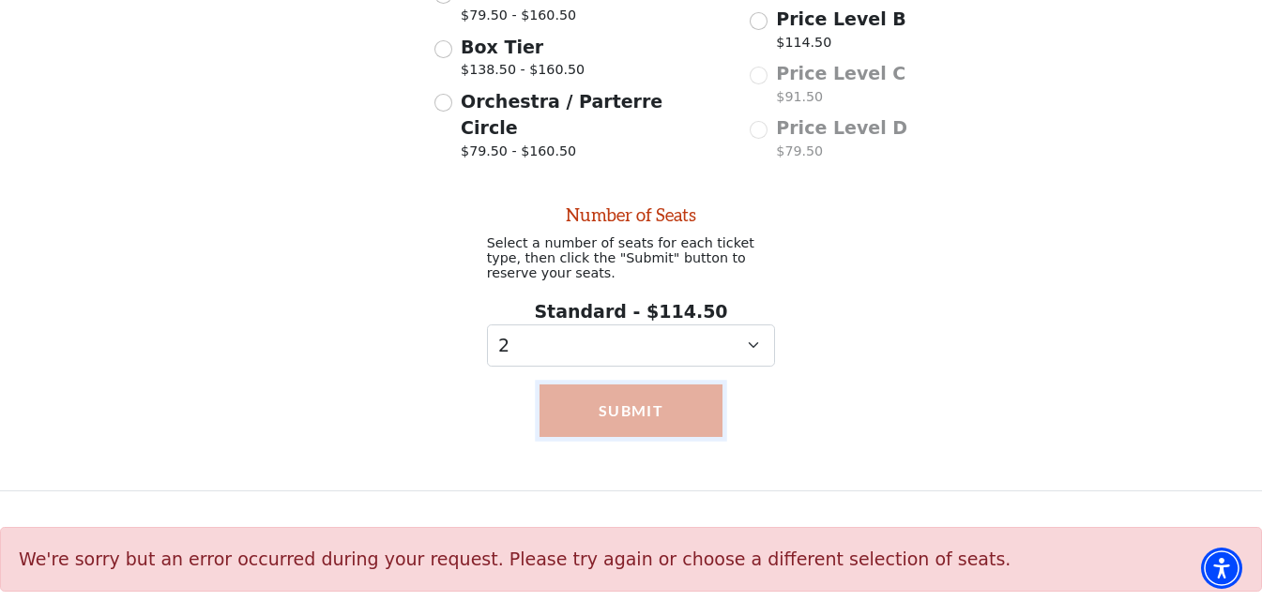
click at [655, 400] on button "Submit" at bounding box center [631, 411] width 184 height 53
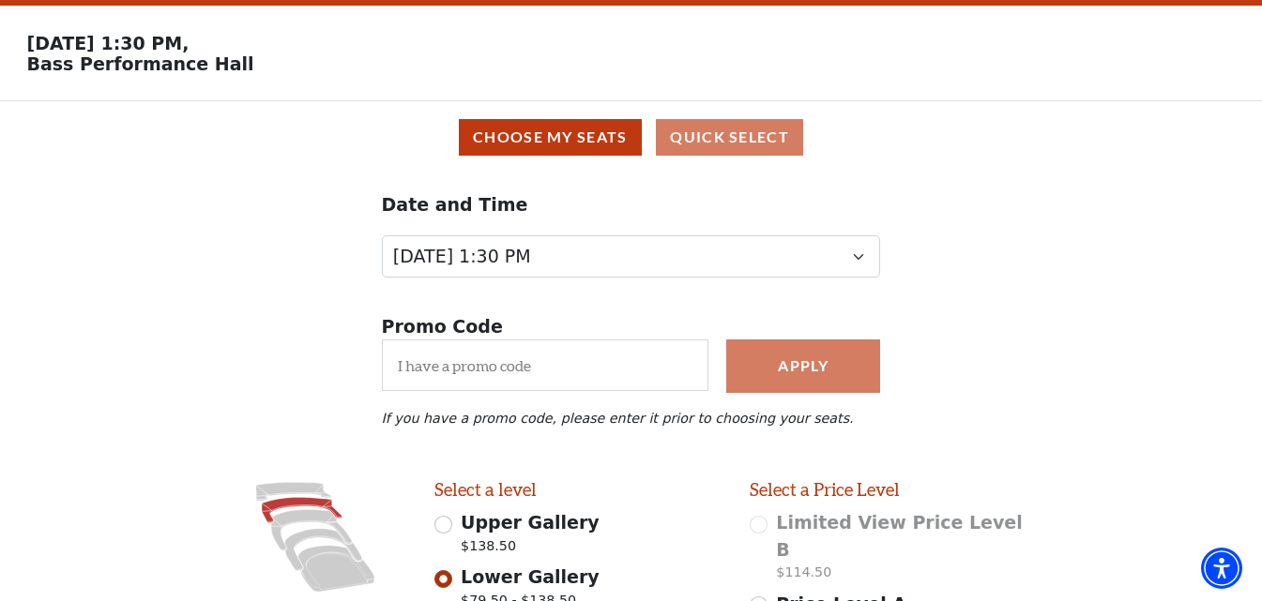
scroll to position [0, 0]
